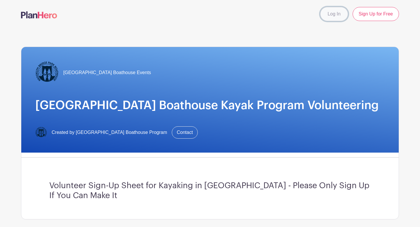
click at [333, 13] on link "Log In" at bounding box center [333, 14] width 27 height 14
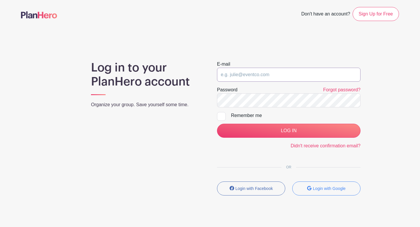
click at [269, 75] on input "email" at bounding box center [289, 75] width 144 height 14
type input "alyssafagan@gmail.com"
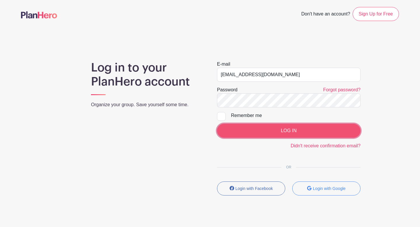
click at [245, 130] on input "LOG IN" at bounding box center [289, 131] width 144 height 14
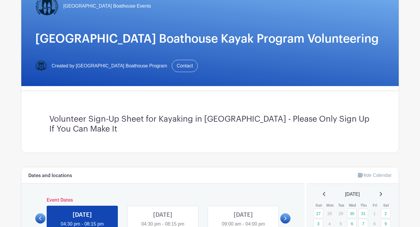
scroll to position [168, 0]
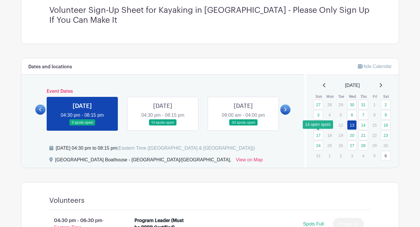
click at [317, 137] on link "17" at bounding box center [319, 135] width 10 height 10
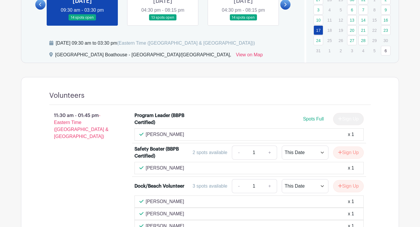
scroll to position [308, 0]
